Goal: Task Accomplishment & Management: Manage account settings

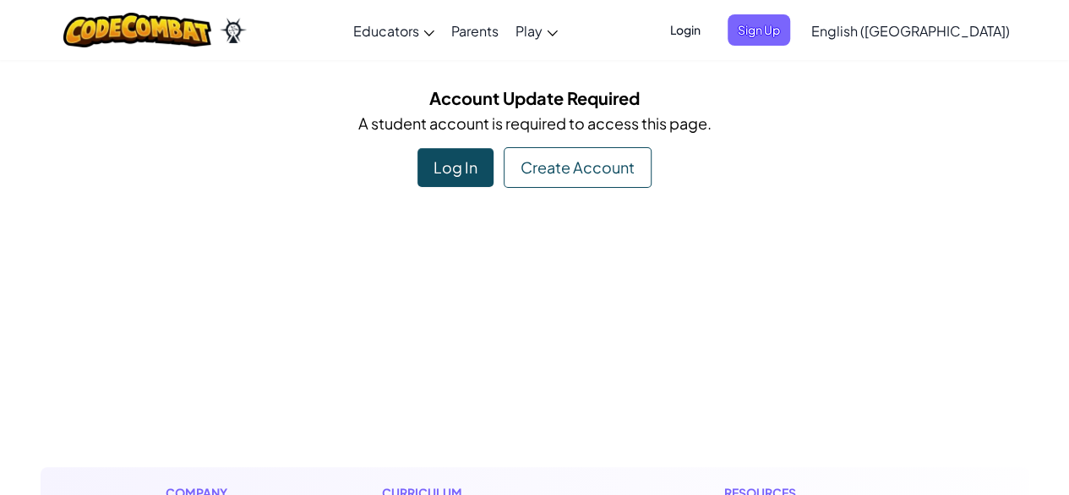
click at [468, 161] on div "Log In" at bounding box center [456, 167] width 76 height 39
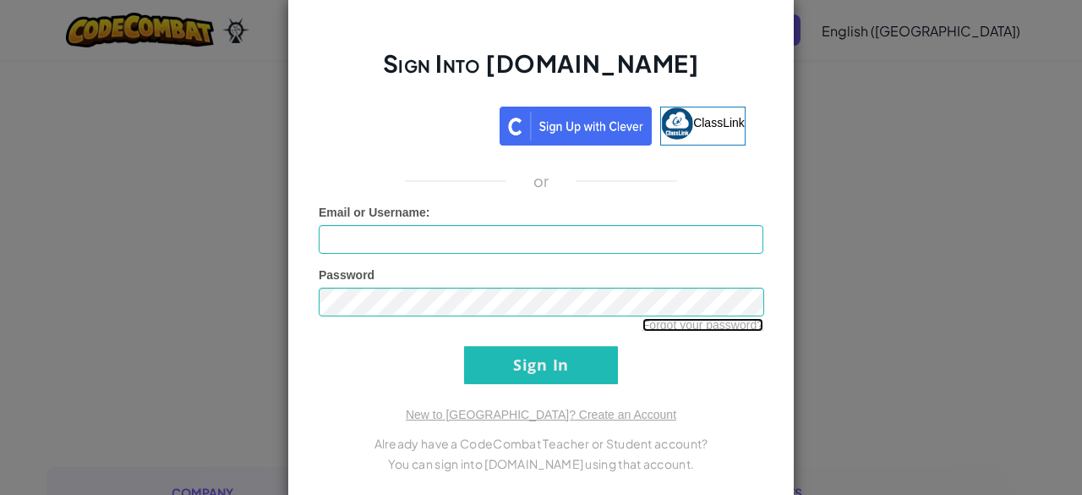
click at [649, 328] on link "Forgot your password?" at bounding box center [702, 325] width 121 height 14
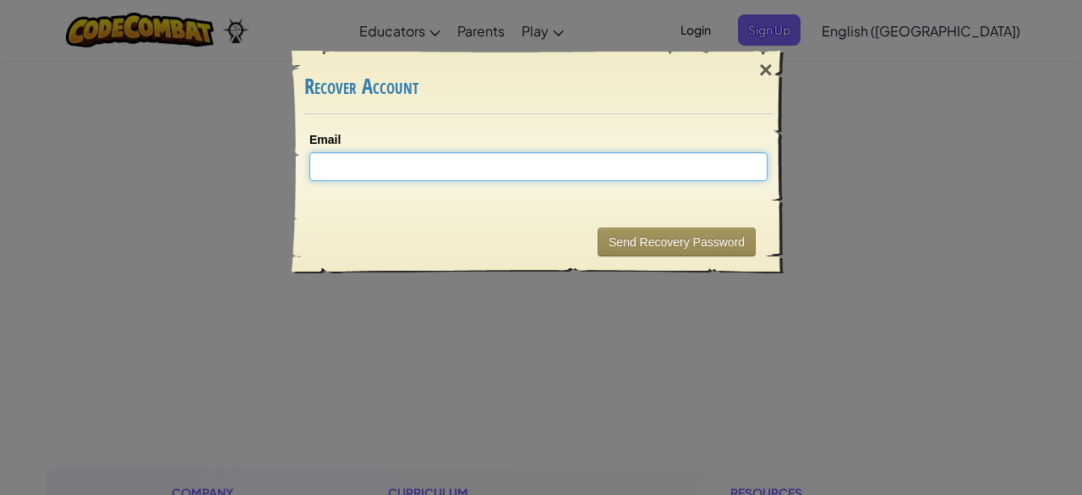
click at [484, 155] on input "Email" at bounding box center [538, 166] width 458 height 29
type input "[EMAIL_ADDRESS][DOMAIN_NAME]"
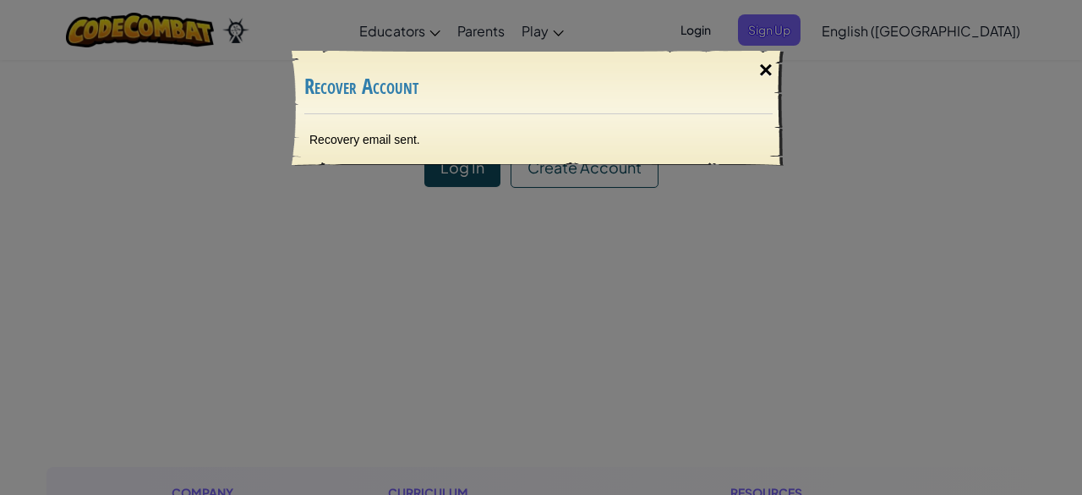
click at [752, 69] on div "×" at bounding box center [765, 70] width 39 height 49
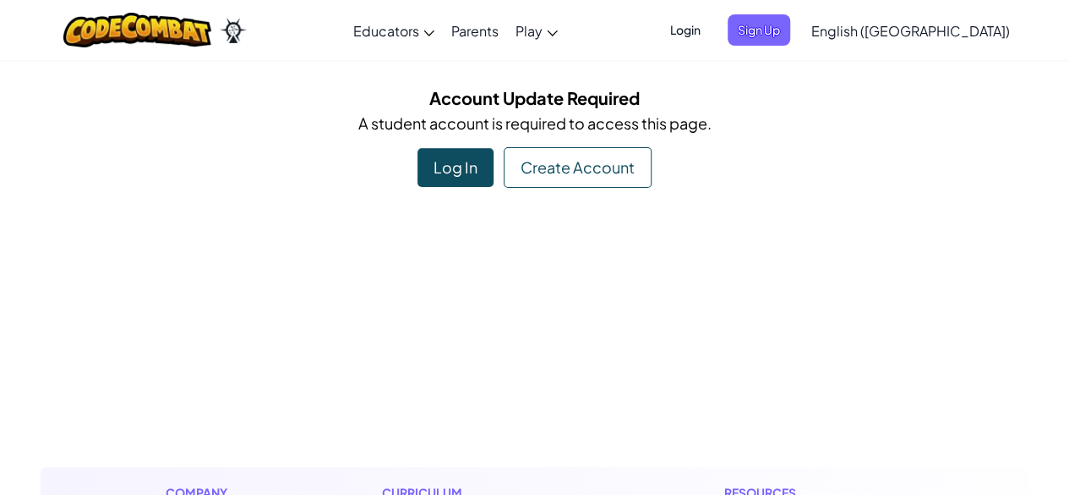
click at [452, 181] on div "Log In" at bounding box center [456, 167] width 76 height 39
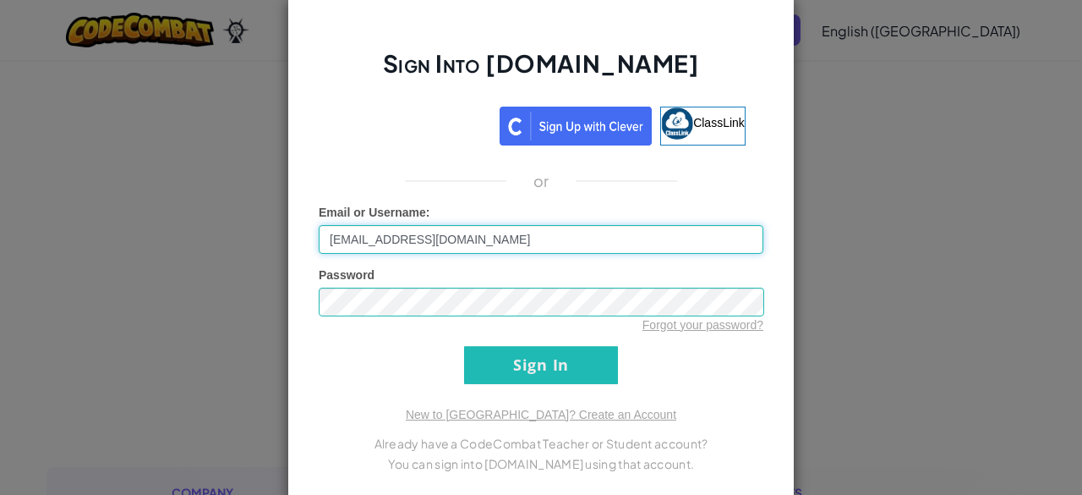
type input "[EMAIL_ADDRESS][DOMAIN_NAME]"
click at [384, 317] on div "Forgot your password?" at bounding box center [541, 324] width 445 height 17
click at [470, 356] on input "Sign In" at bounding box center [541, 365] width 154 height 38
